Goal: Information Seeking & Learning: Find specific fact

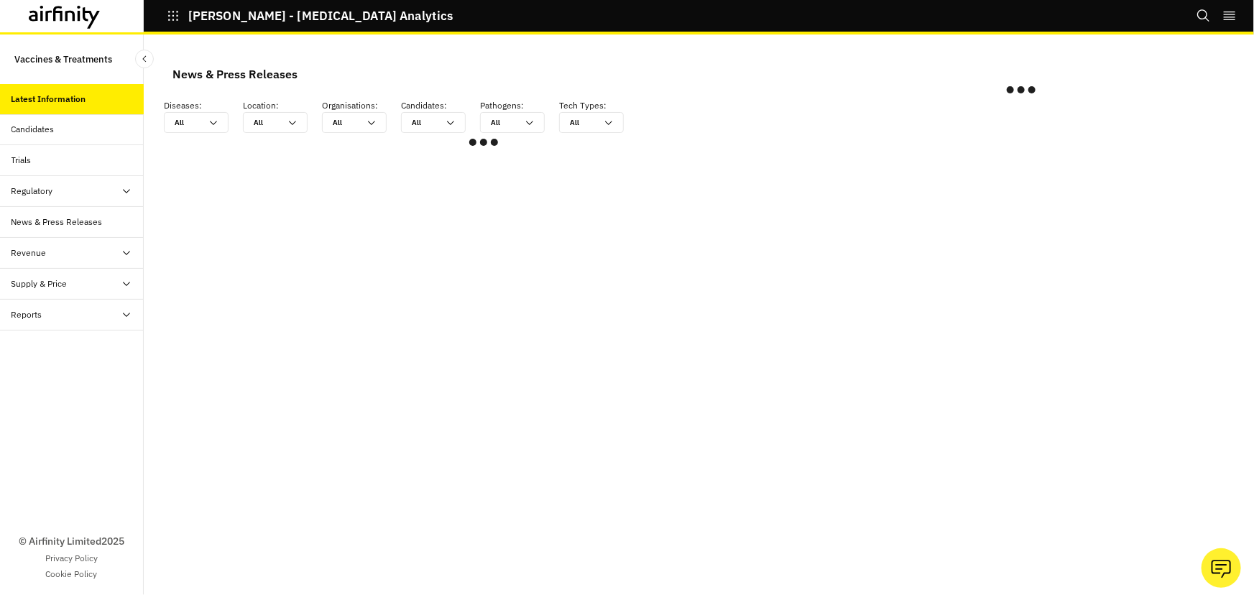
click at [78, 317] on div "Reports" at bounding box center [77, 314] width 132 height 13
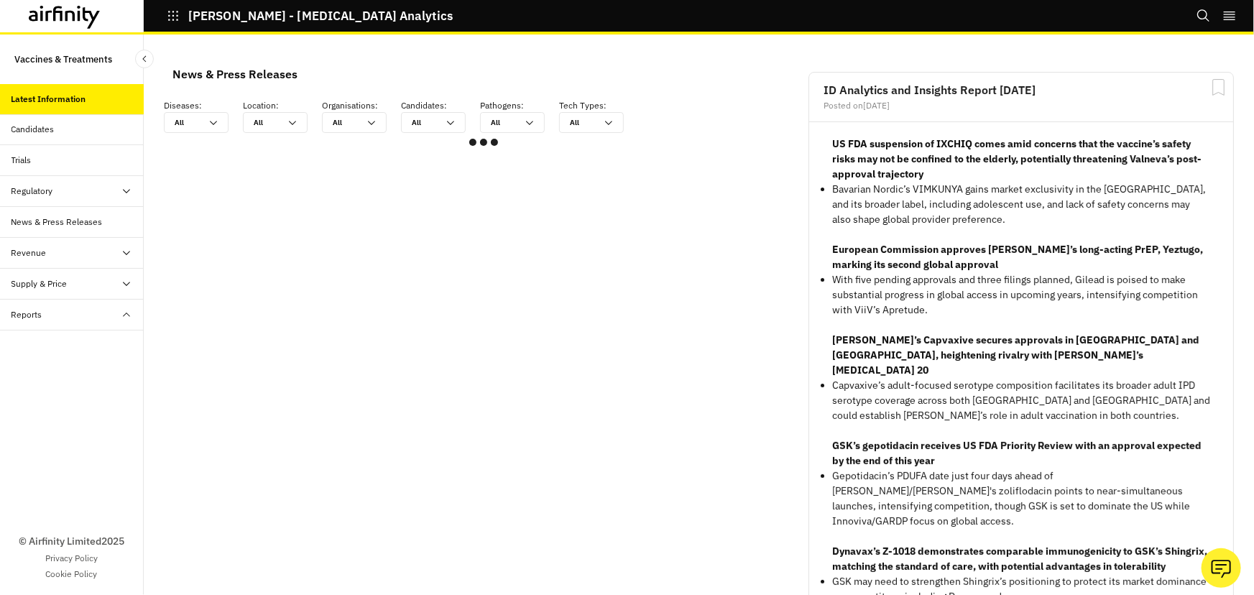
scroll to position [852, 421]
click at [54, 350] on div "Reports" at bounding box center [83, 345] width 121 height 13
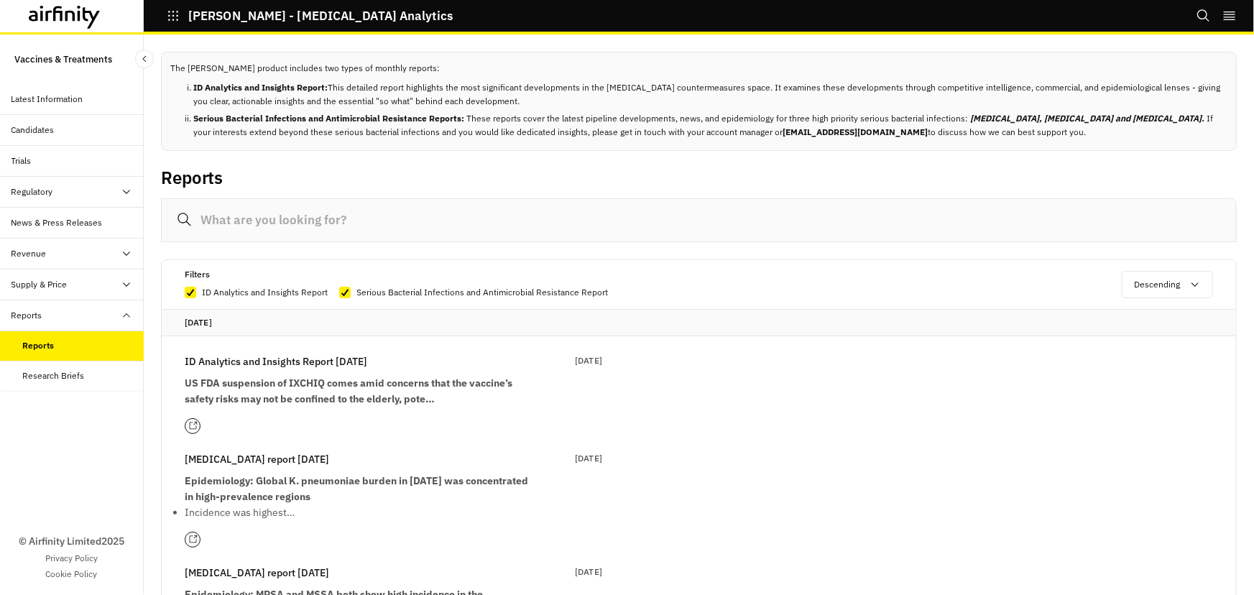
click at [246, 231] on input at bounding box center [699, 220] width 1076 height 44
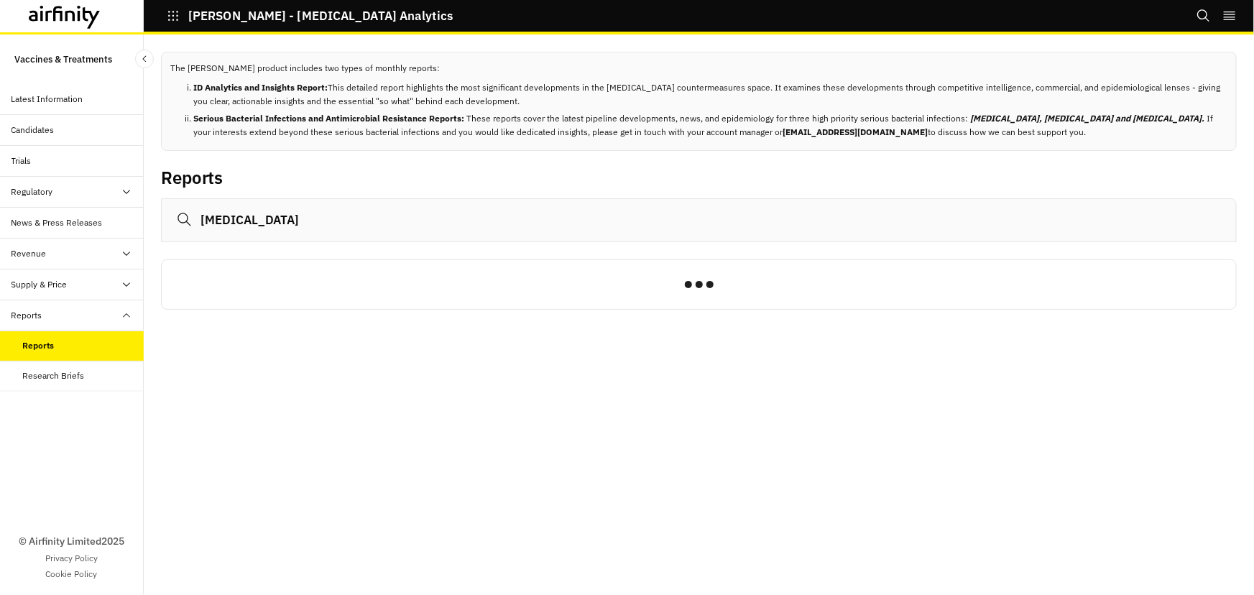
type input "Chlamydia"
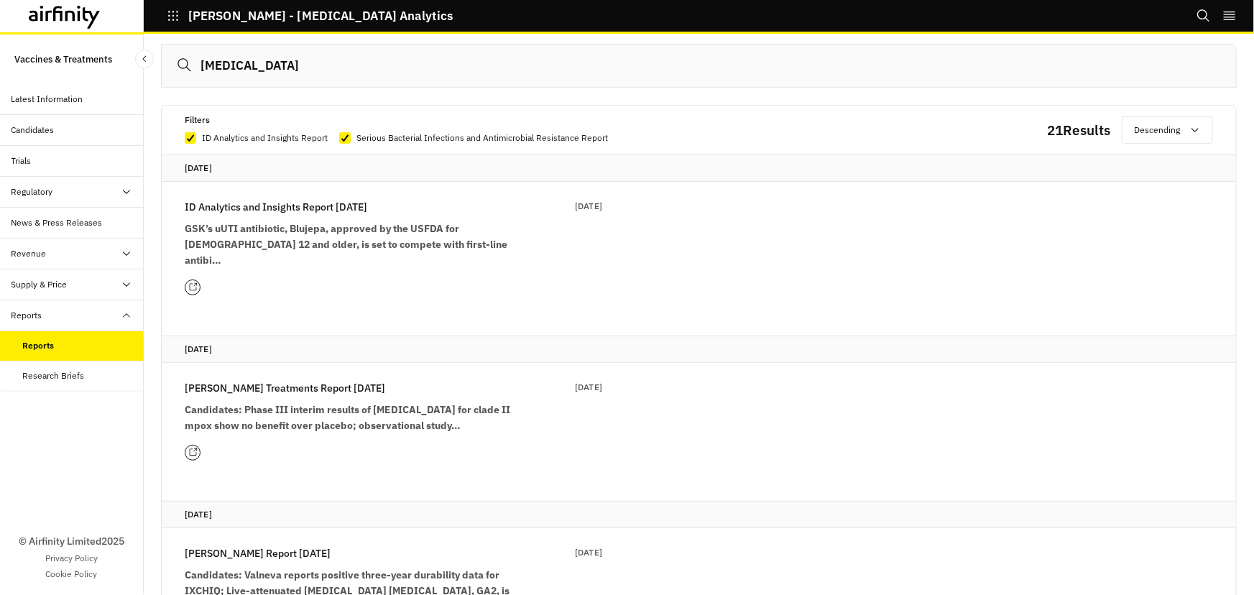
scroll to position [195, 0]
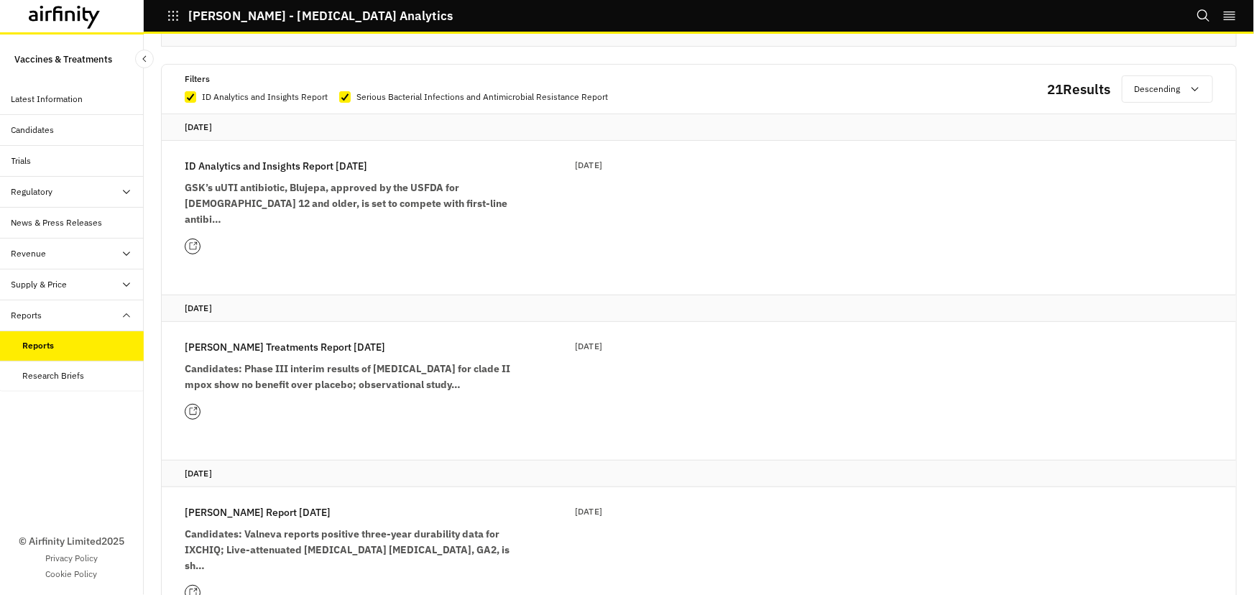
click at [300, 504] on p "IDA Vaccines Report 3rd December" at bounding box center [258, 512] width 146 height 16
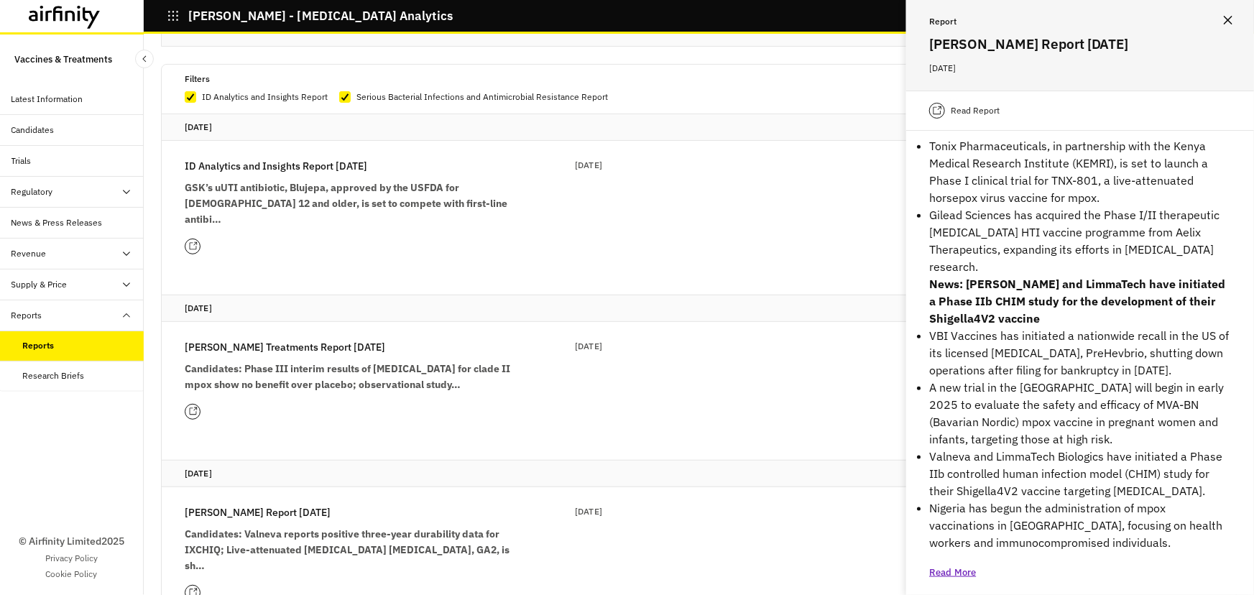
scroll to position [759, 0]
click at [954, 563] on p "Read More" at bounding box center [952, 570] width 47 height 14
